Goal: Information Seeking & Learning: Find specific fact

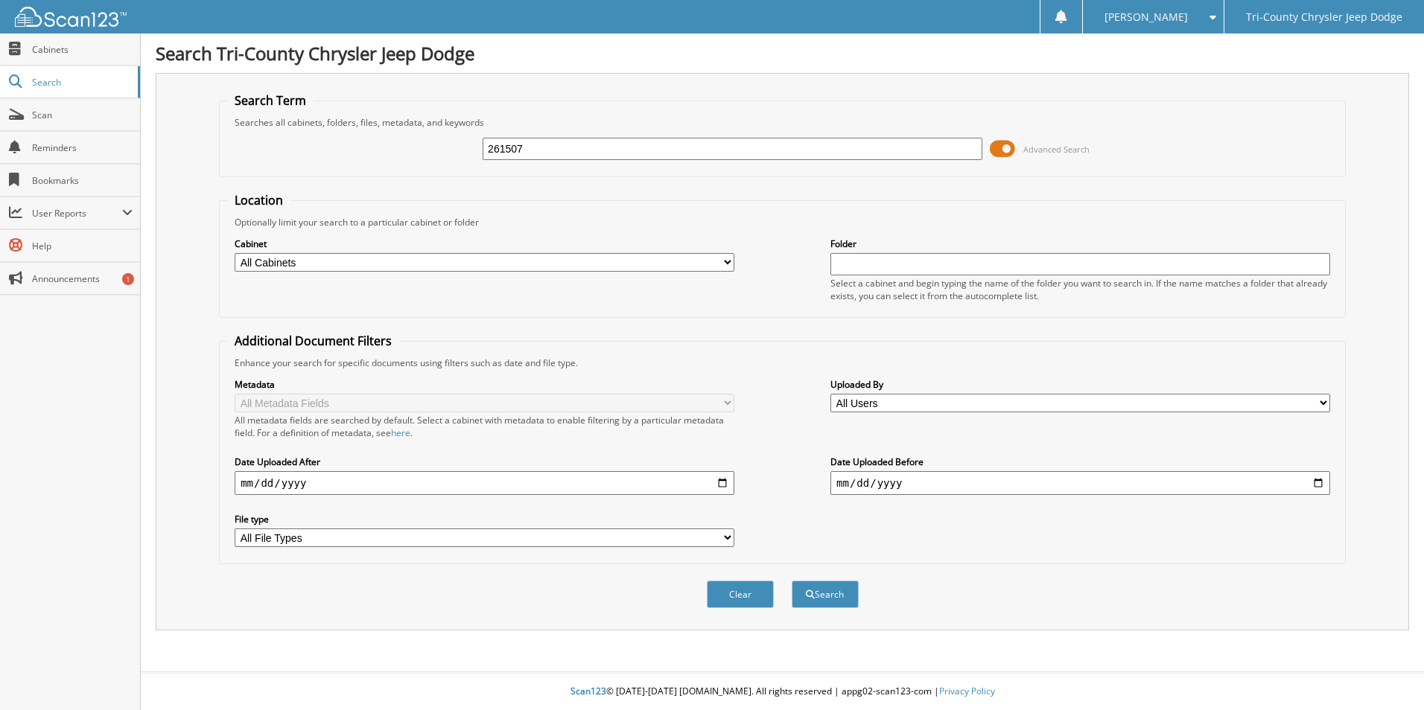
type input "261507"
click at [791, 581] on button "Search" at bounding box center [824, 595] width 67 height 28
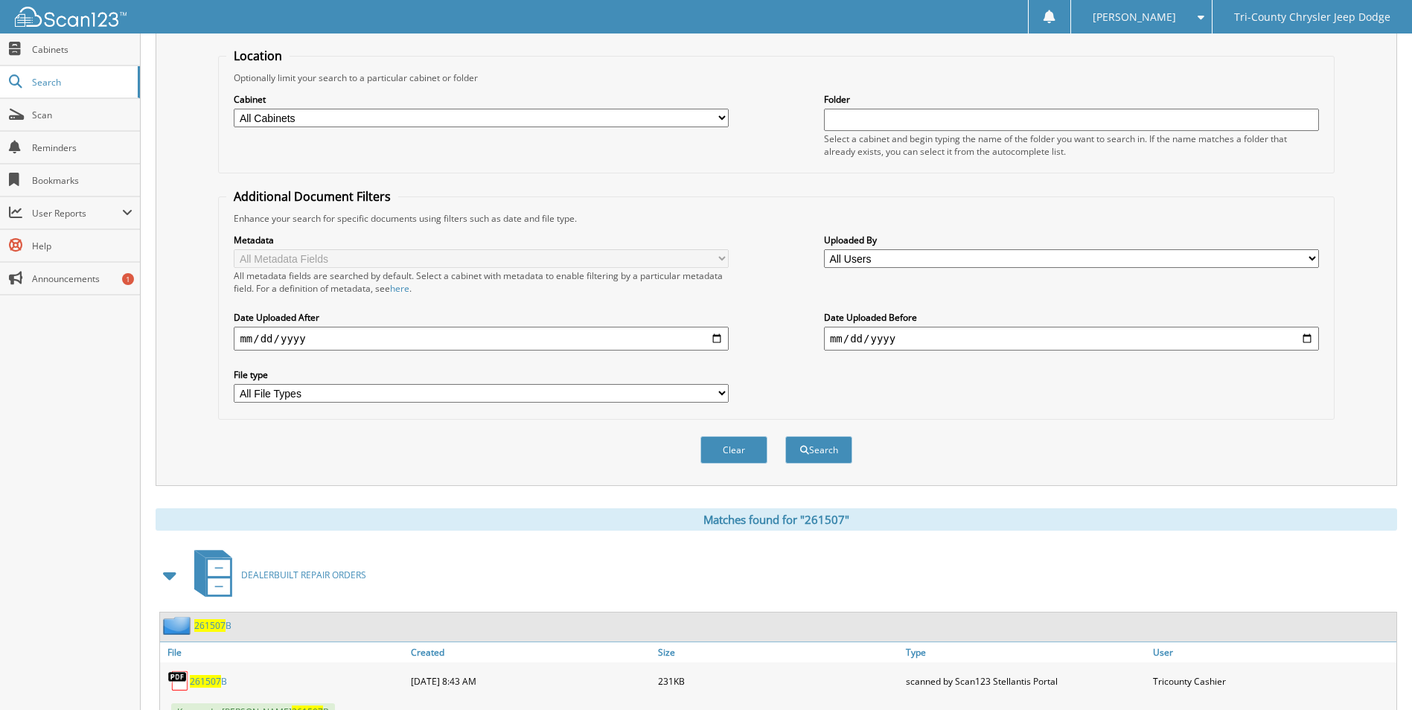
scroll to position [325, 0]
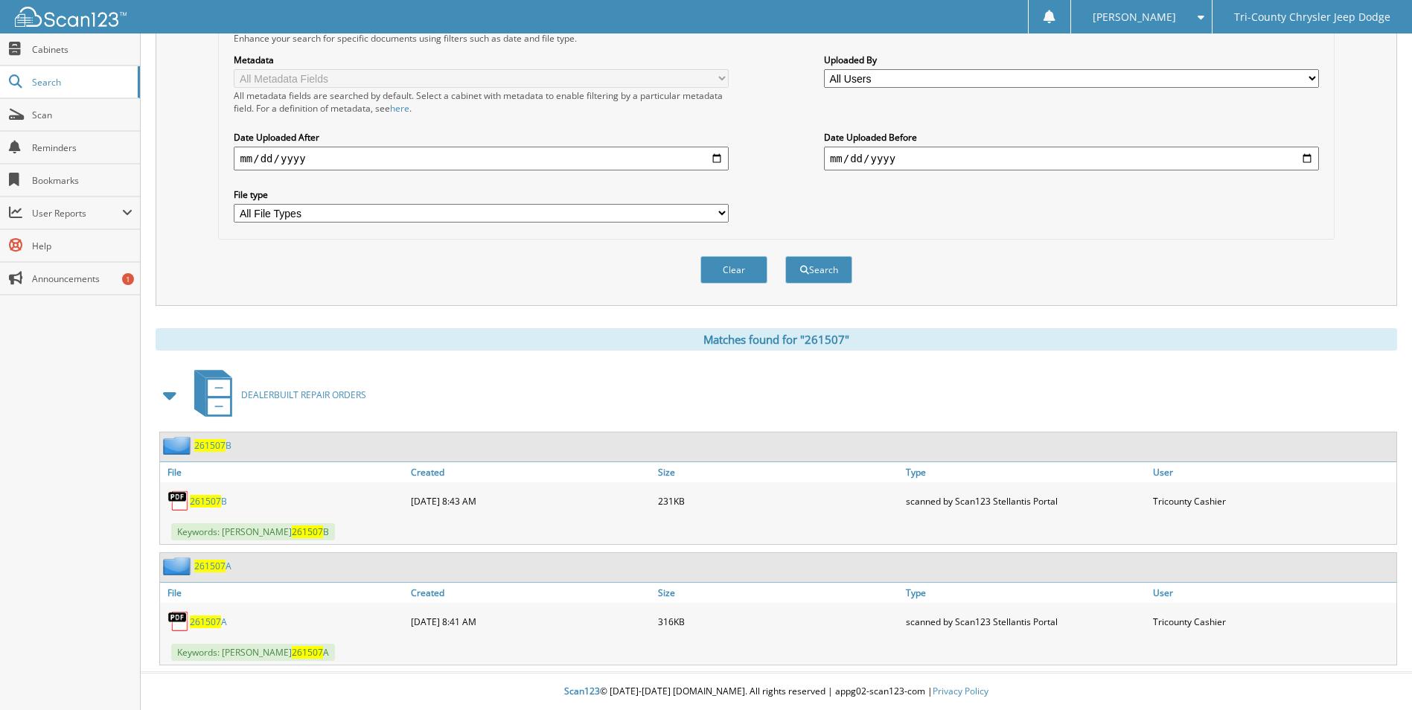
click at [211, 611] on div "261507 A" at bounding box center [283, 622] width 247 height 30
click at [213, 622] on span "261507" at bounding box center [205, 622] width 31 height 13
